Goal: Task Accomplishment & Management: Complete application form

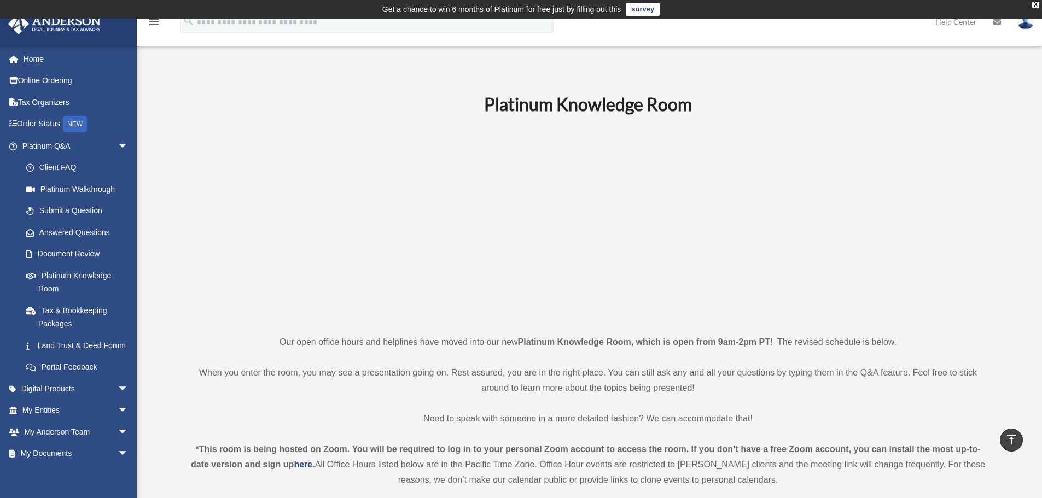
scroll to position [416, 0]
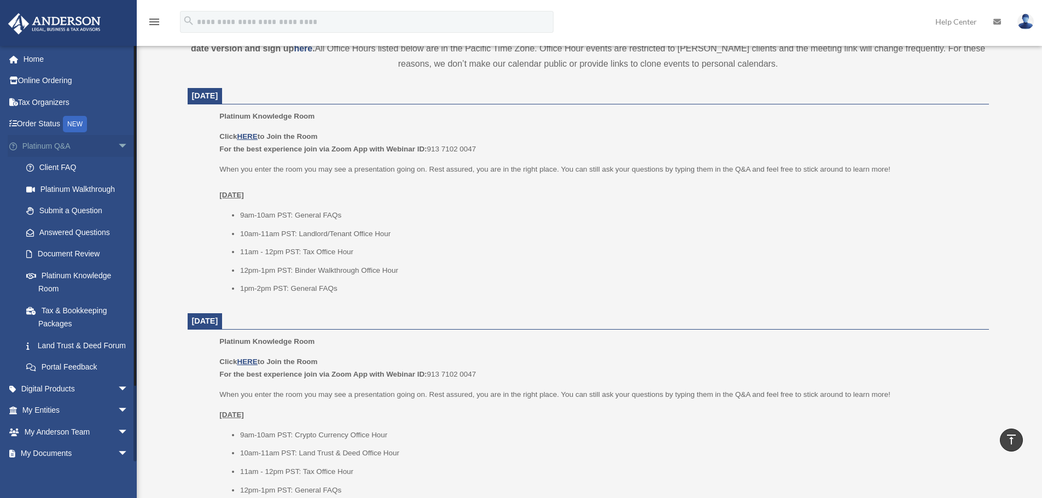
click at [118, 147] on span "arrow_drop_down" at bounding box center [129, 146] width 22 height 22
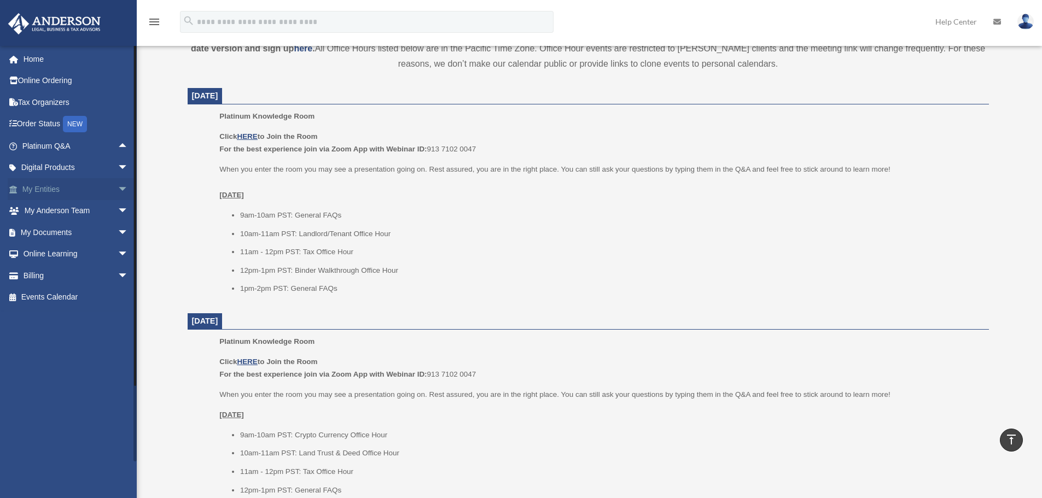
click at [118, 189] on span "arrow_drop_down" at bounding box center [129, 189] width 22 height 22
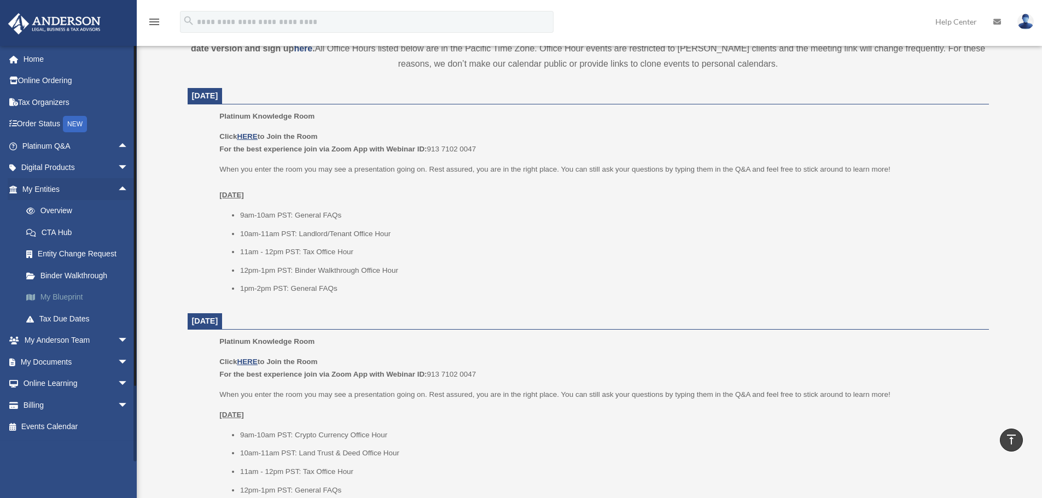
click at [53, 295] on link "My Blueprint" at bounding box center [80, 298] width 130 height 22
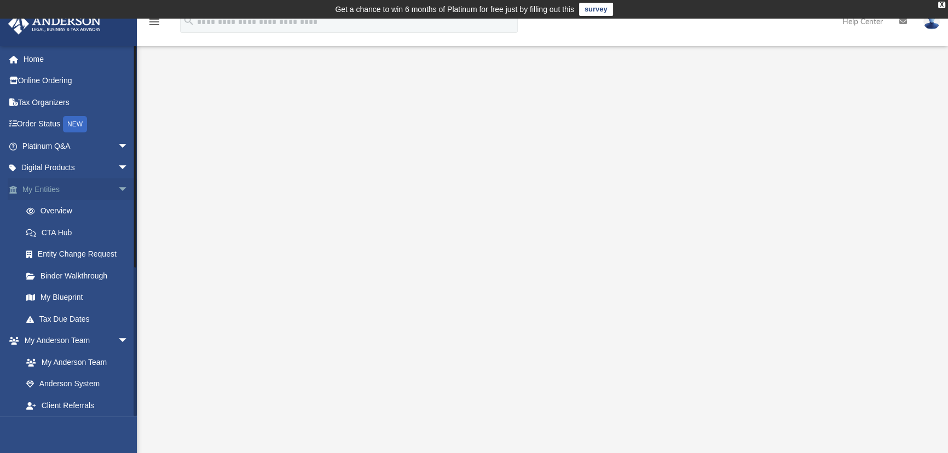
click at [118, 185] on span "arrow_drop_down" at bounding box center [129, 189] width 22 height 22
click at [118, 208] on span "arrow_drop_down" at bounding box center [129, 211] width 22 height 22
click at [118, 337] on span "arrow_drop_down" at bounding box center [129, 341] width 22 height 22
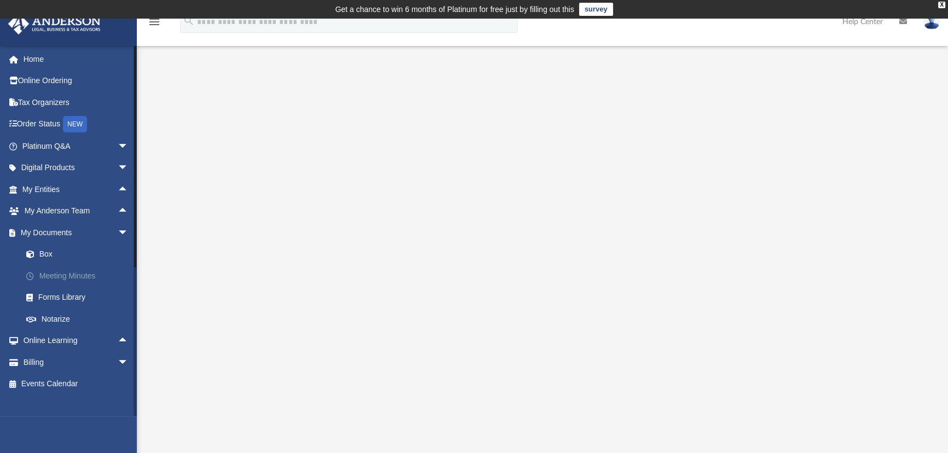
click at [57, 276] on link "Meeting Minutes" at bounding box center [80, 276] width 130 height 22
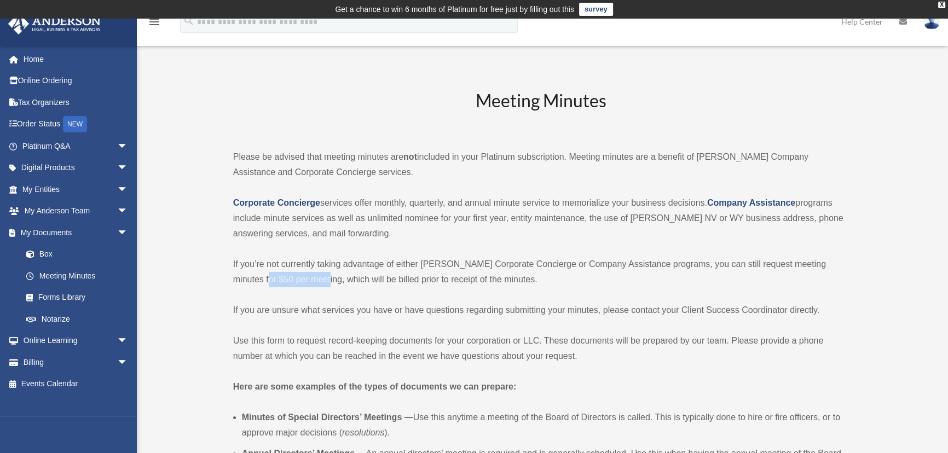
drag, startPoint x: 295, startPoint y: 280, endPoint x: 230, endPoint y: 280, distance: 64.6
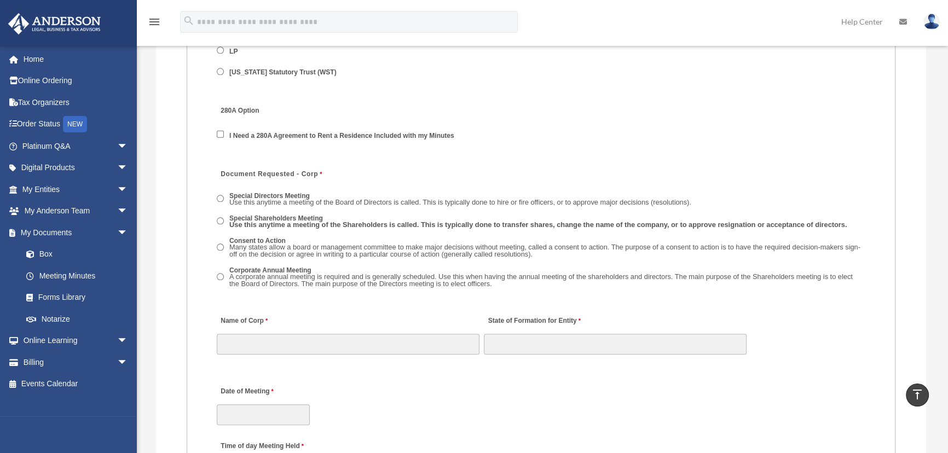
scroll to position [1492, 0]
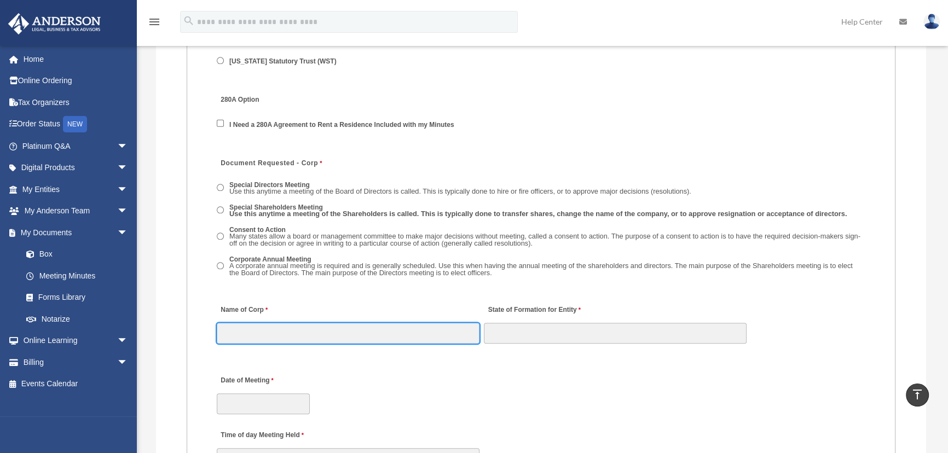
click at [257, 327] on input "Name of Corp" at bounding box center [348, 333] width 263 height 21
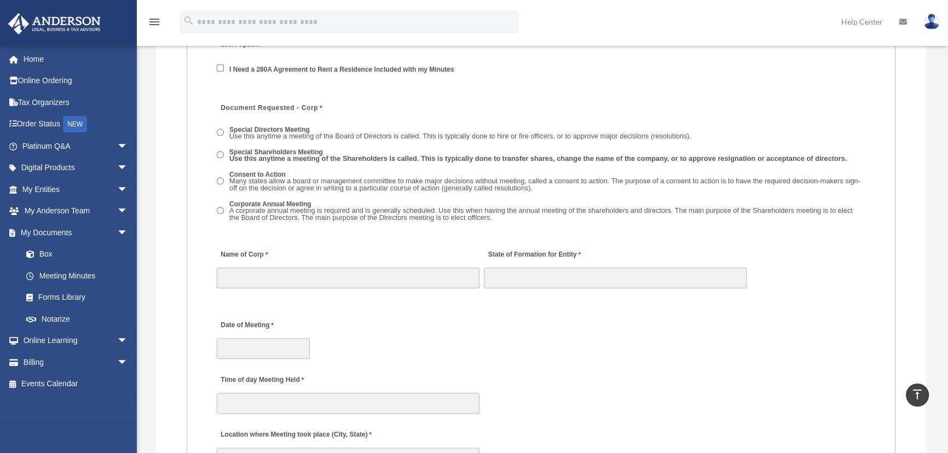
scroll to position [1691, 0]
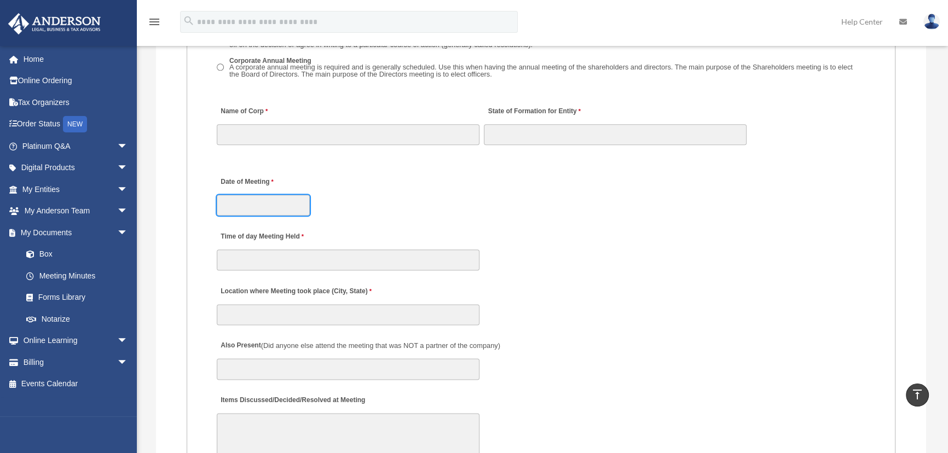
click at [254, 210] on input "Date of Meeting" at bounding box center [263, 205] width 93 height 21
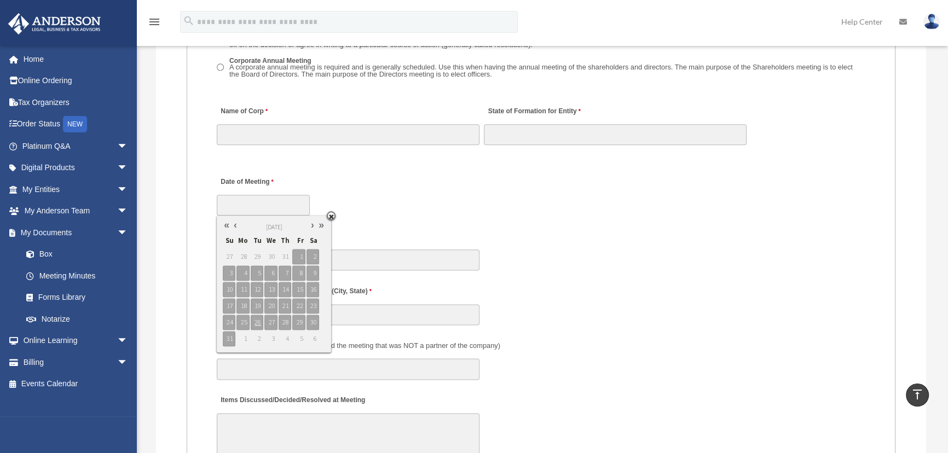
click at [356, 205] on div "Date of Meeting" at bounding box center [541, 193] width 651 height 48
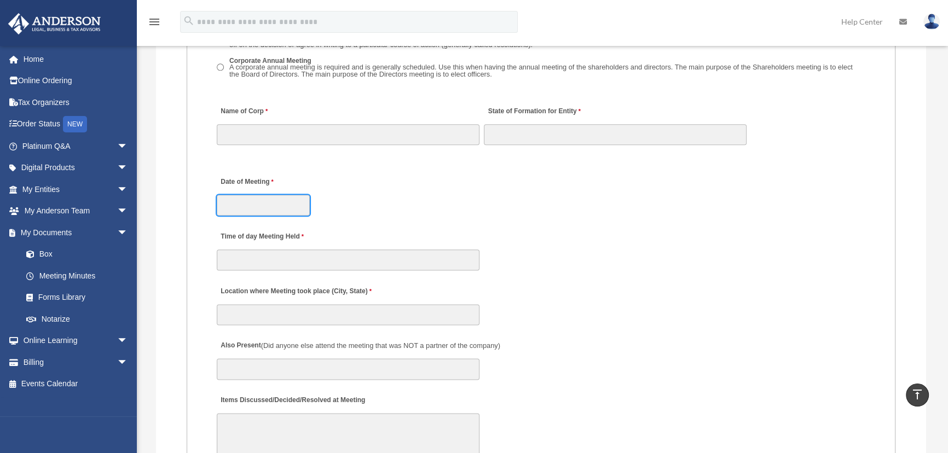
click at [280, 207] on input "Date of Meeting" at bounding box center [263, 205] width 93 height 21
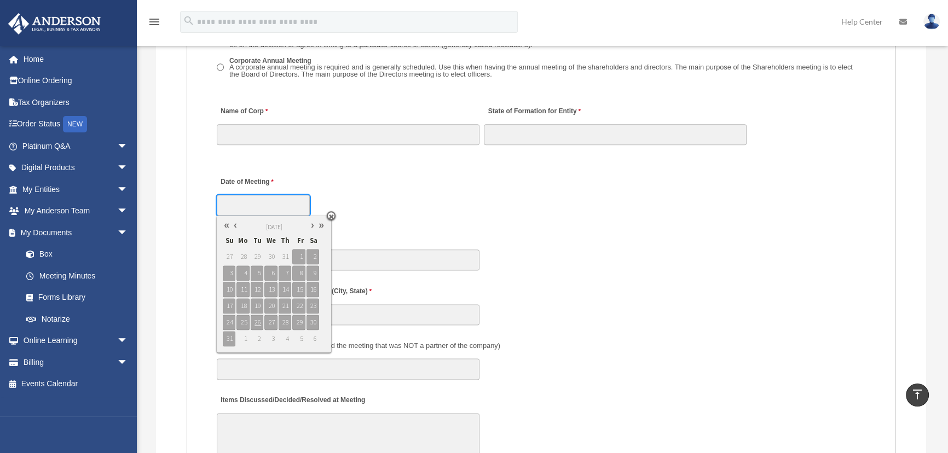
click at [332, 214] on link at bounding box center [331, 215] width 9 height 9
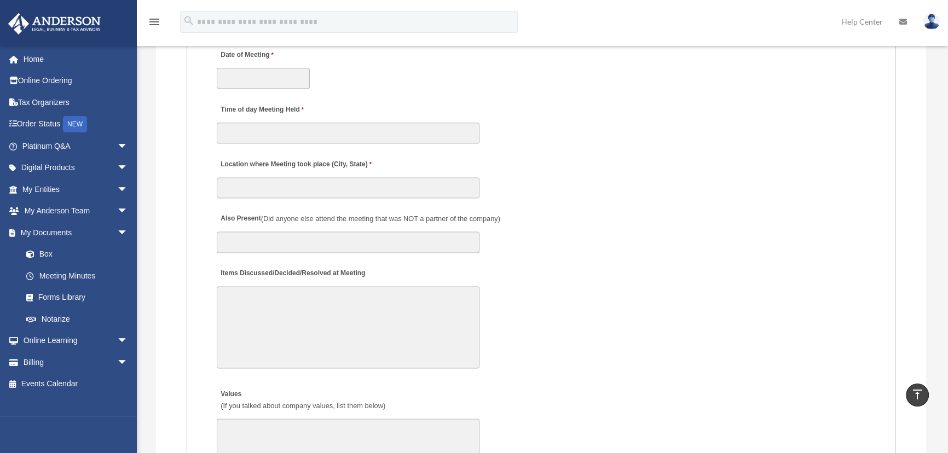
scroll to position [1790, 0]
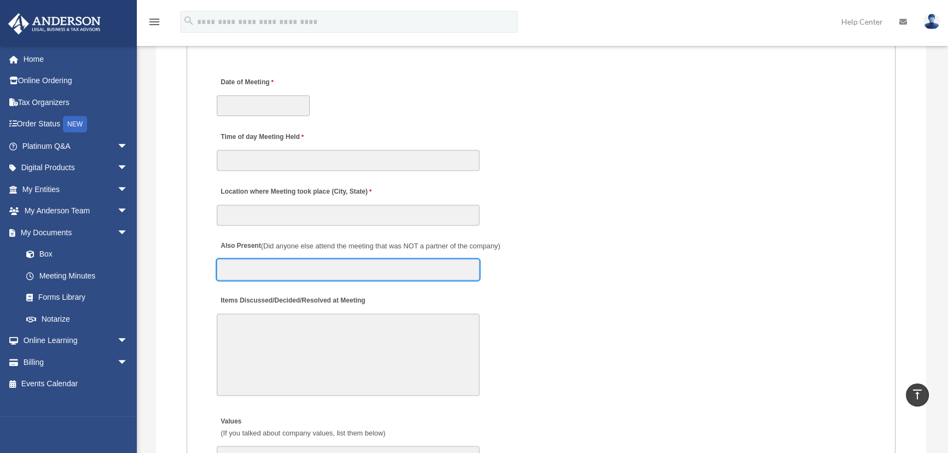
click at [258, 264] on input "Also Present (Did anyone else attend the meeting that was NOT a partner of the …" at bounding box center [348, 269] width 263 height 21
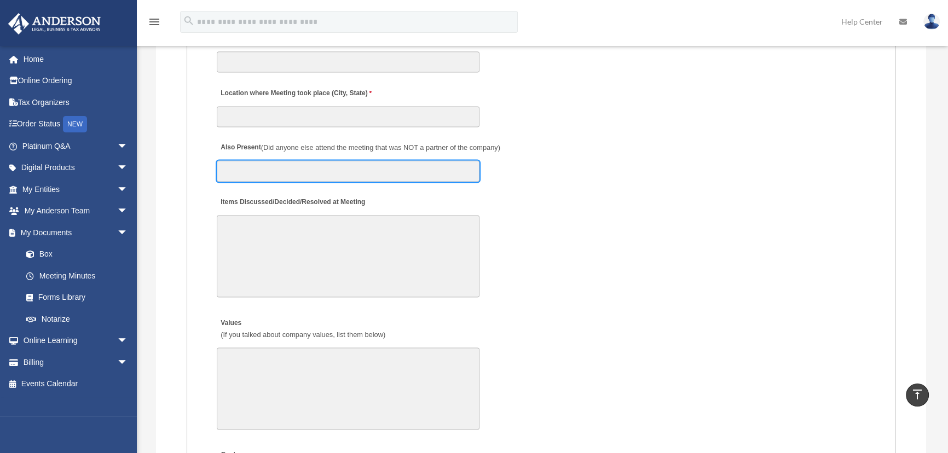
scroll to position [1890, 0]
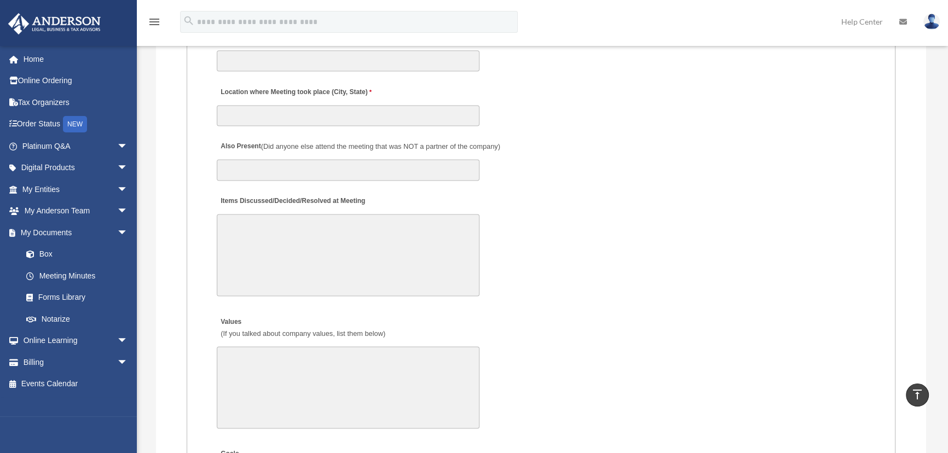
click at [263, 229] on textarea "Items Discussed/Decided/Resolved at Meeting" at bounding box center [348, 255] width 263 height 82
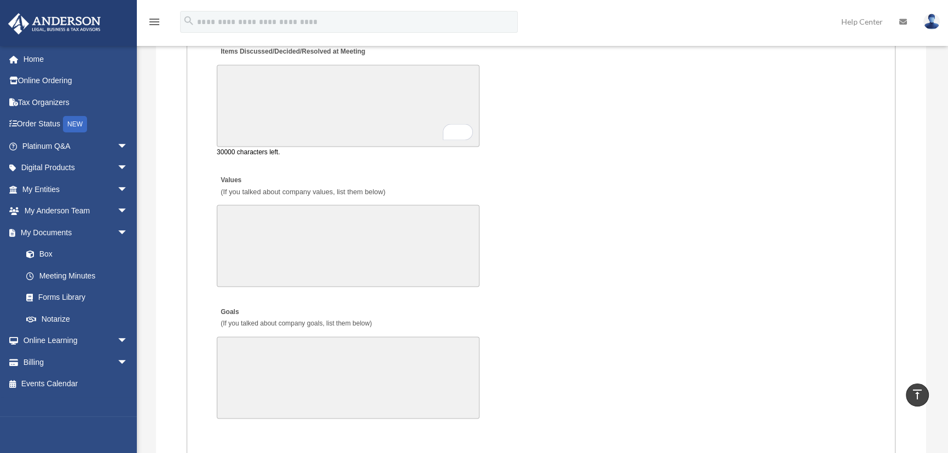
scroll to position [2139, 0]
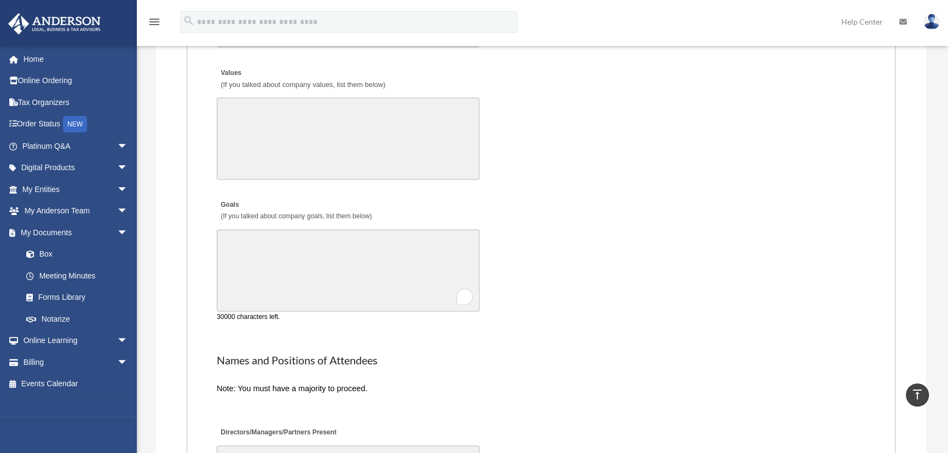
click at [287, 267] on textarea "Goals (If you talked about company goals, list them below)" at bounding box center [348, 270] width 263 height 82
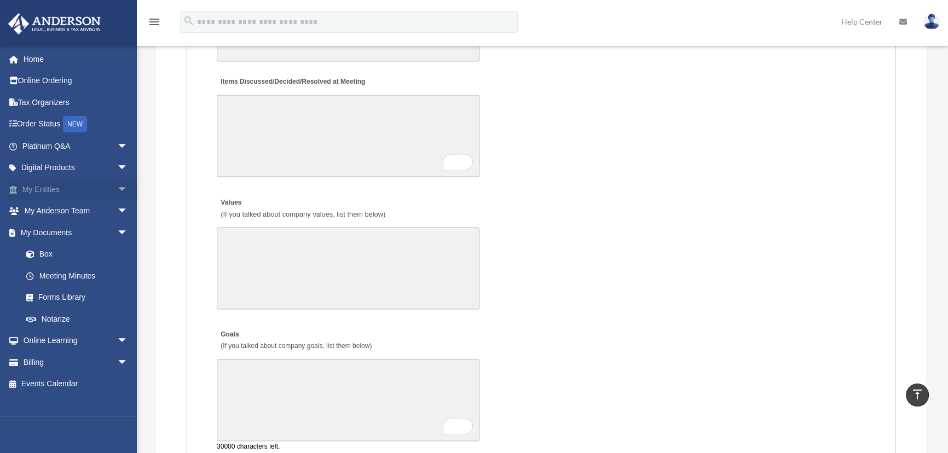
scroll to position [2089, 0]
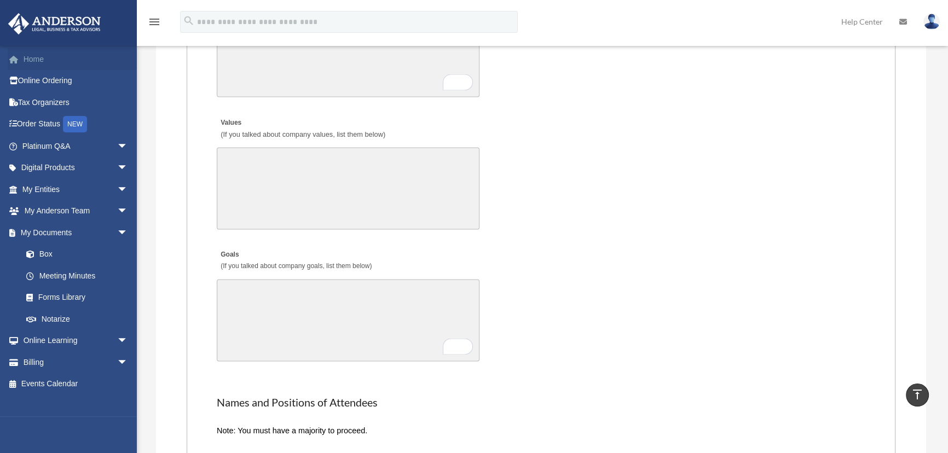
click at [58, 60] on link "Home" at bounding box center [76, 59] width 137 height 22
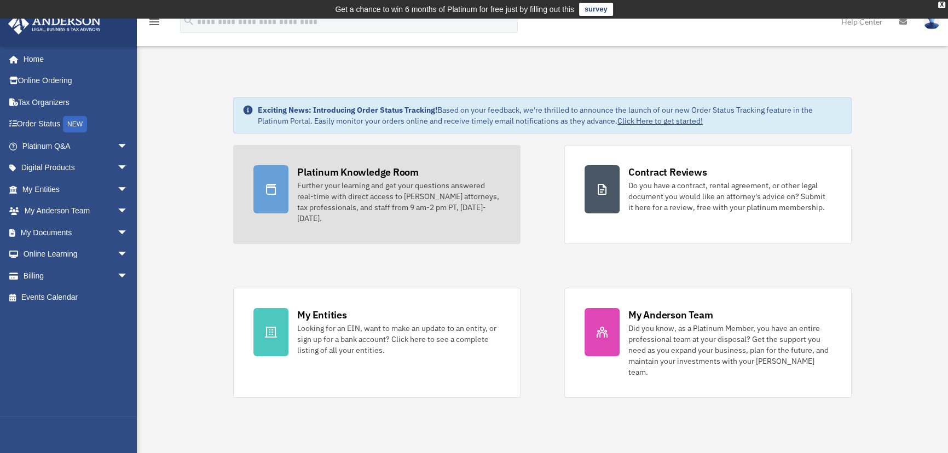
click at [355, 183] on div "Further your learning and get your questions answered real-time with direct acc…" at bounding box center [398, 202] width 203 height 44
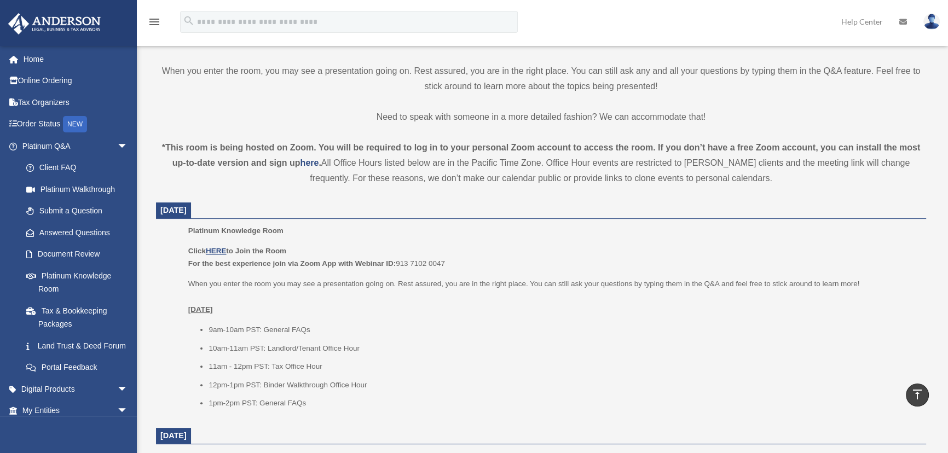
scroll to position [348, 0]
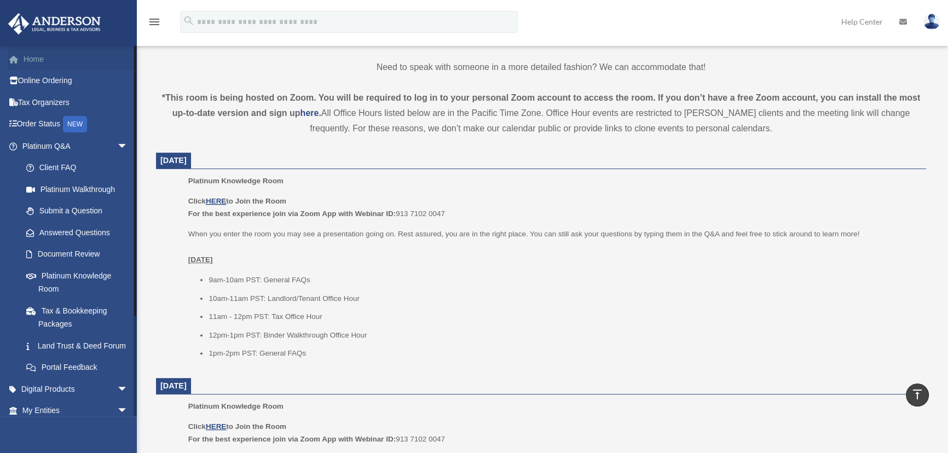
click at [34, 55] on link "Home" at bounding box center [76, 59] width 137 height 22
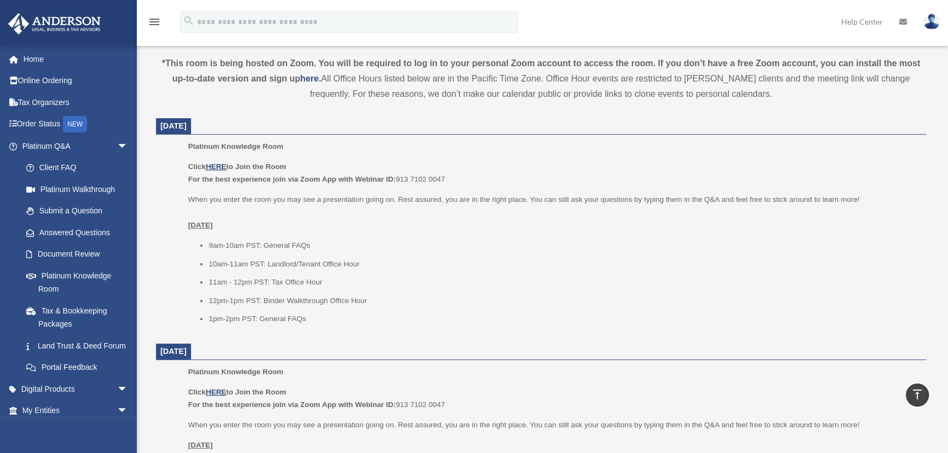
scroll to position [398, 0]
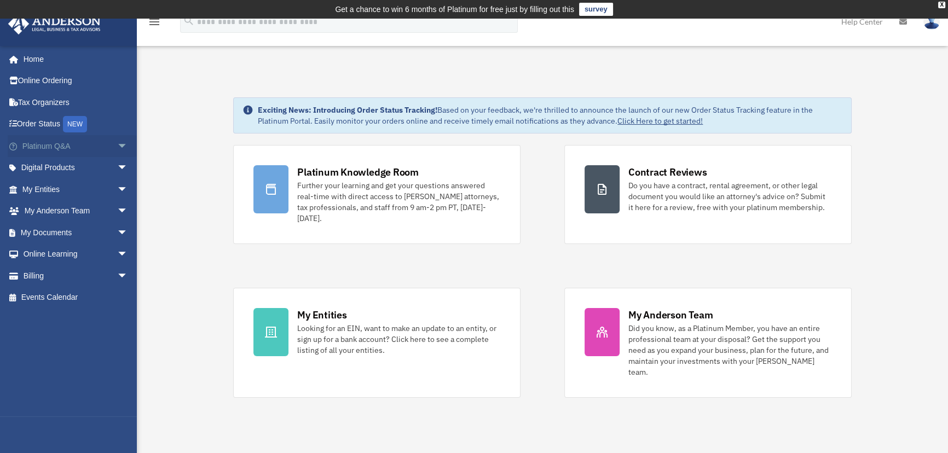
click at [117, 142] on span "arrow_drop_down" at bounding box center [128, 146] width 22 height 22
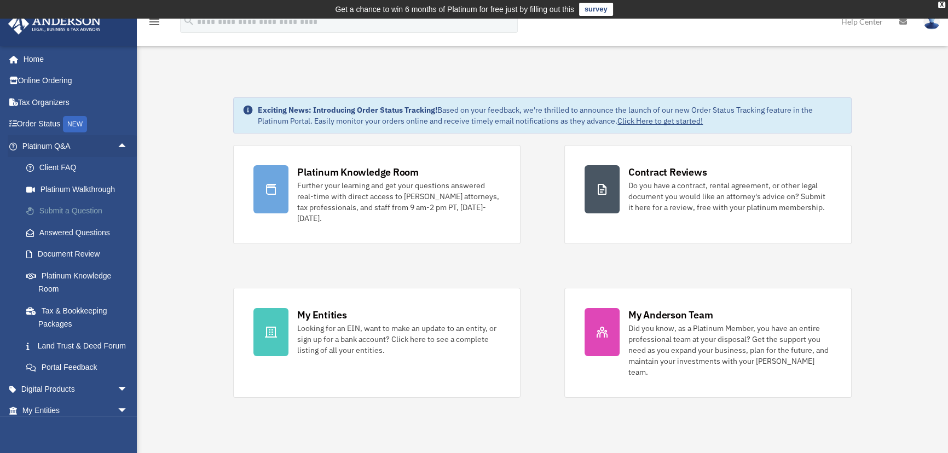
click at [66, 207] on link "Submit a Question" at bounding box center [79, 211] width 129 height 22
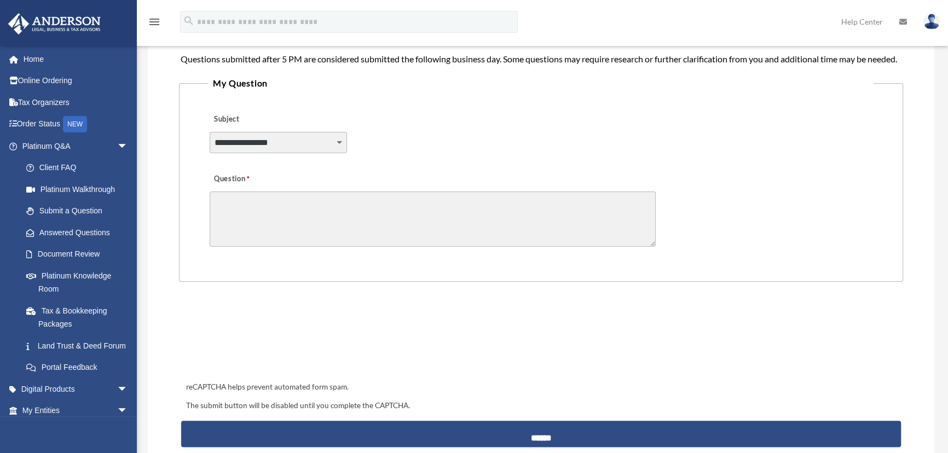
scroll to position [248, 0]
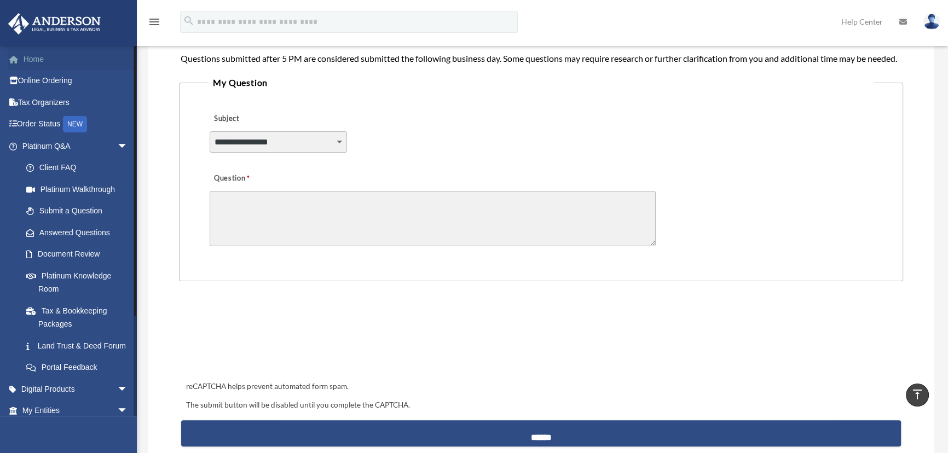
click at [40, 61] on link "Home" at bounding box center [76, 59] width 137 height 22
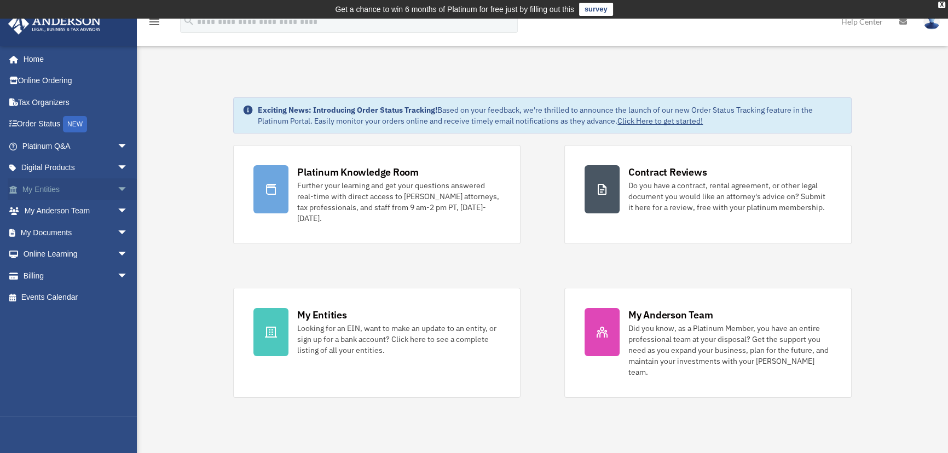
click at [118, 183] on span "arrow_drop_down" at bounding box center [128, 189] width 22 height 22
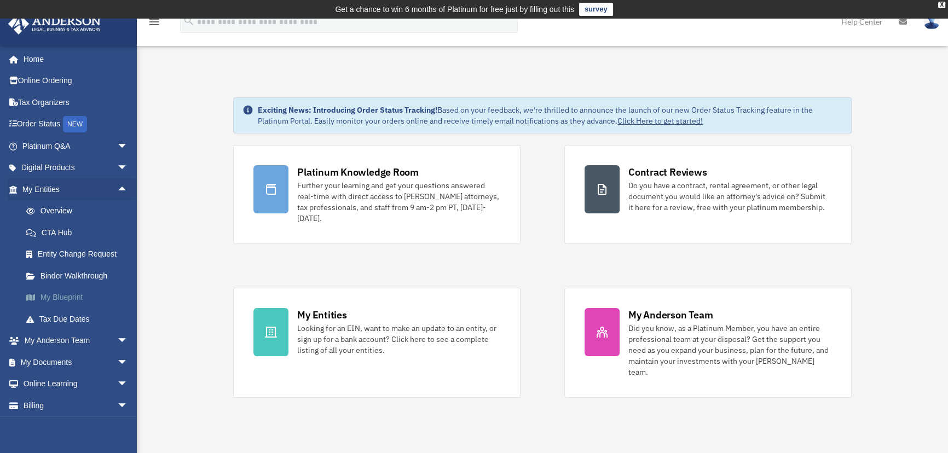
click at [60, 295] on link "My Blueprint" at bounding box center [79, 298] width 129 height 22
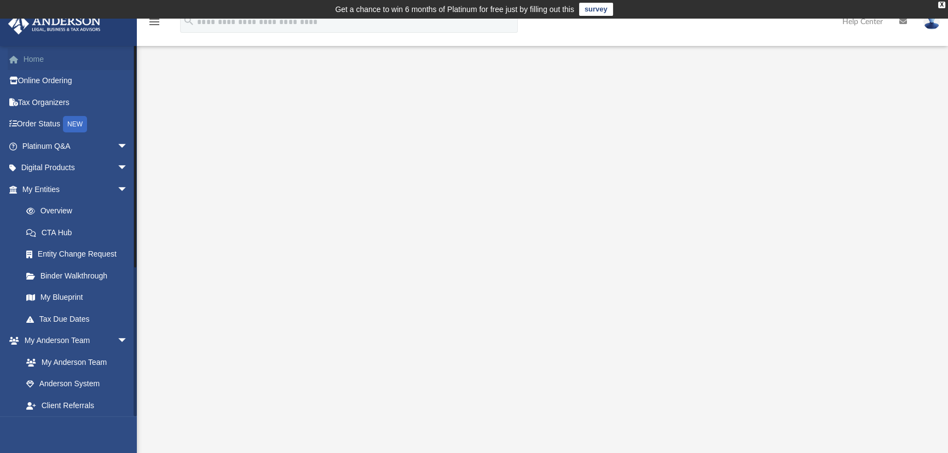
click at [38, 60] on link "Home" at bounding box center [76, 59] width 137 height 22
click at [45, 82] on link "Online Ordering" at bounding box center [76, 81] width 137 height 22
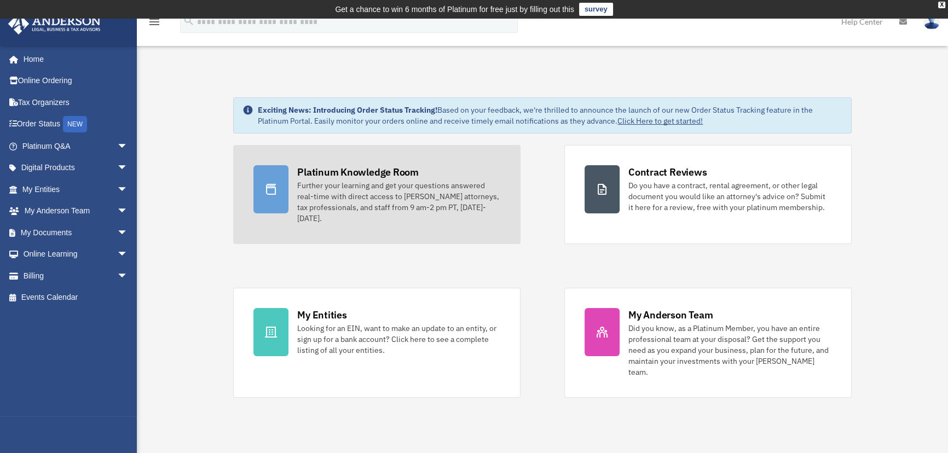
click at [290, 182] on link "Platinum Knowledge Room Further your learning and get your questions answered r…" at bounding box center [376, 194] width 287 height 99
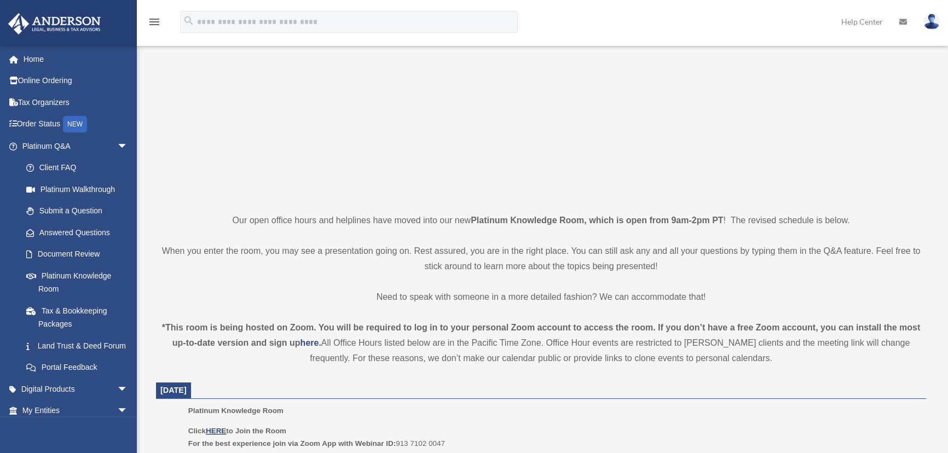
scroll to position [118, 0]
